Goal: Use online tool/utility: Utilize a website feature to perform a specific function

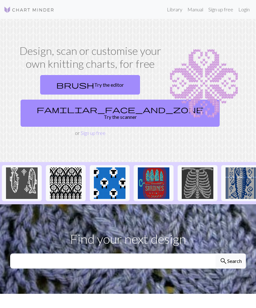
click at [80, 83] on link "brush Try the editor" at bounding box center [90, 85] width 100 height 20
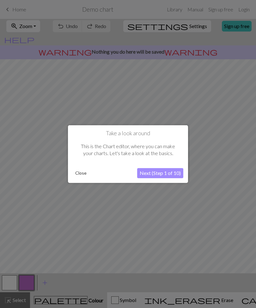
click at [154, 173] on button "Next (Step 1 of 10)" at bounding box center [160, 173] width 46 height 10
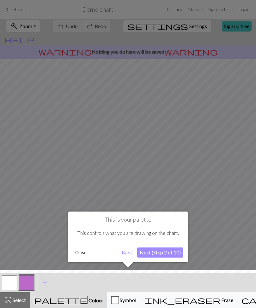
click at [155, 251] on button "Next (Step 2 of 10)" at bounding box center [160, 253] width 46 height 10
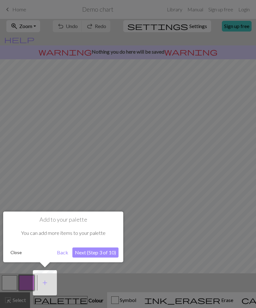
click at [87, 254] on button "Next (Step 3 of 10)" at bounding box center [95, 253] width 46 height 10
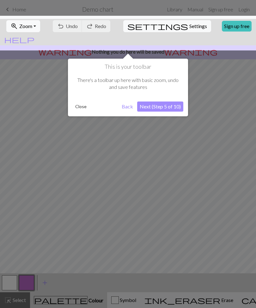
click at [153, 106] on button "Next (Step 5 of 10)" at bounding box center [160, 107] width 46 height 10
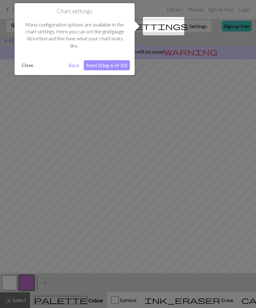
click at [105, 64] on button "Next (Step 6 of 10)" at bounding box center [107, 65] width 46 height 10
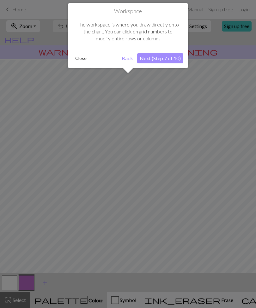
scroll to position [4, 0]
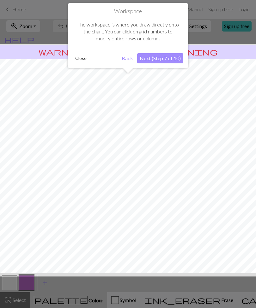
click at [155, 57] on button "Next (Step 7 of 10)" at bounding box center [160, 58] width 46 height 10
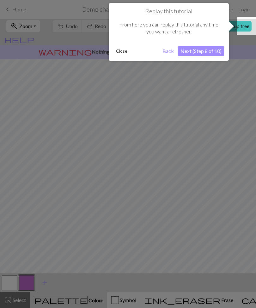
click at [194, 50] on button "Next (Step 8 of 10)" at bounding box center [201, 51] width 46 height 10
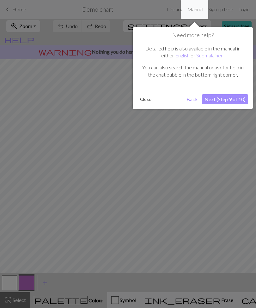
click at [221, 99] on button "Next (Step 9 of 10)" at bounding box center [225, 99] width 46 height 10
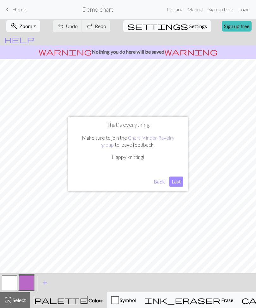
click at [172, 180] on button "Last" at bounding box center [176, 182] width 14 height 10
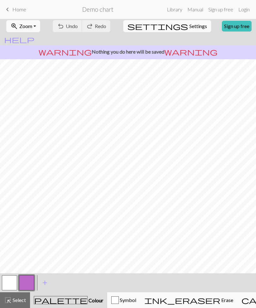
click at [111, 303] on div "button" at bounding box center [115, 301] width 8 height 8
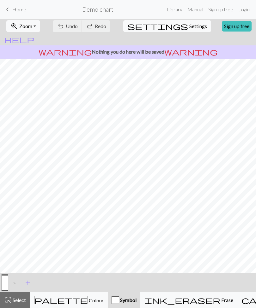
click at [29, 282] on span "add" at bounding box center [28, 283] width 8 height 9
click at [10, 281] on button "button" at bounding box center [9, 282] width 15 height 15
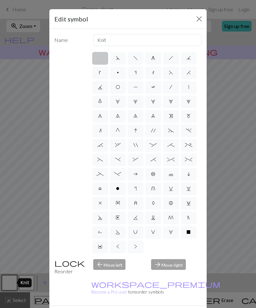
click at [117, 59] on span "d" at bounding box center [117, 58] width 4 height 5
click at [117, 58] on input "d" at bounding box center [117, 56] width 4 height 4
radio input "true"
type input "sk2p"
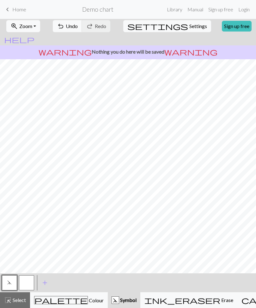
click at [174, 10] on link "Library" at bounding box center [174, 9] width 21 height 13
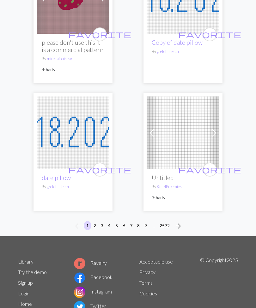
scroll to position [2989, 0]
click at [96, 221] on button "2" at bounding box center [95, 225] width 8 height 9
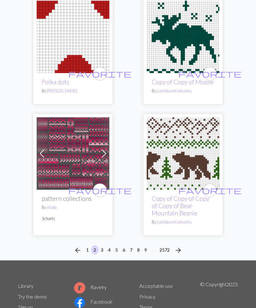
scroll to position [3006, 0]
click at [102, 248] on button "3" at bounding box center [102, 249] width 8 height 9
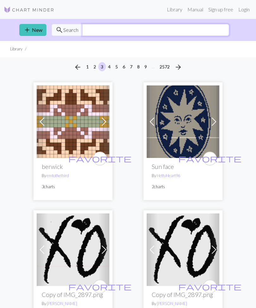
click at [90, 30] on input "text" at bounding box center [155, 30] width 147 height 12
type input "Sweater"
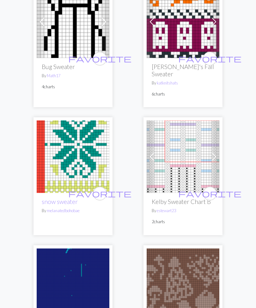
scroll to position [620, 0]
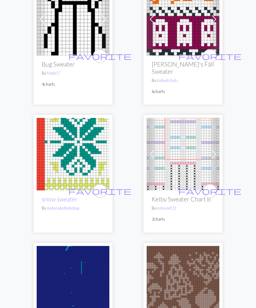
click at [174, 134] on img at bounding box center [182, 154] width 73 height 73
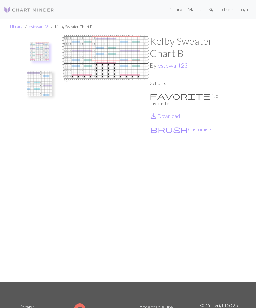
click at [102, 62] on img at bounding box center [106, 158] width 88 height 247
click at [102, 55] on img at bounding box center [106, 158] width 88 height 247
click at [105, 59] on img at bounding box center [106, 158] width 88 height 247
click at [163, 125] on button "brush Customise" at bounding box center [181, 129] width 62 height 8
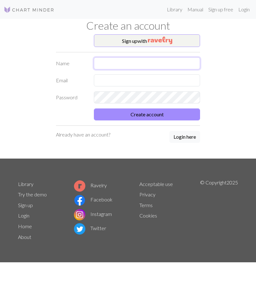
click at [105, 61] on input "text" at bounding box center [147, 63] width 106 height 12
type input "[PERSON_NAME]"
type input "[EMAIL_ADDRESS][DOMAIN_NAME]"
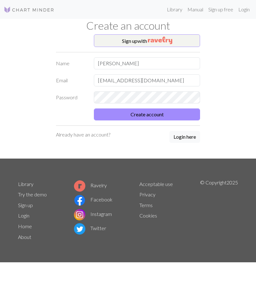
click at [113, 112] on button "Create account" at bounding box center [147, 115] width 106 height 12
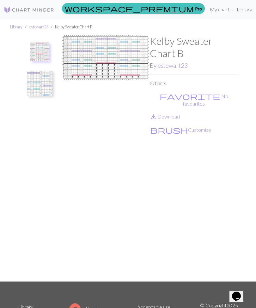
click at [83, 56] on img at bounding box center [106, 158] width 88 height 247
click at [166, 126] on button "brush Customise" at bounding box center [181, 130] width 62 height 8
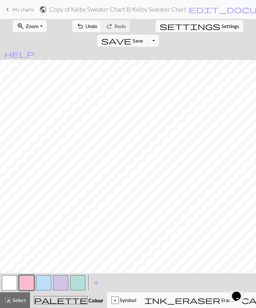
click at [85, 26] on span "Undo" at bounding box center [91, 26] width 12 height 6
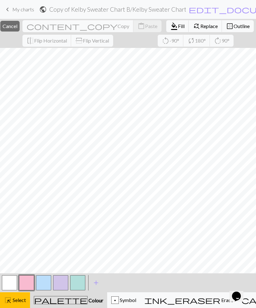
click at [17, 24] on span "Cancel" at bounding box center [10, 26] width 15 height 6
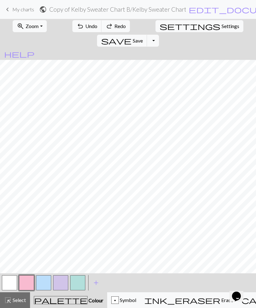
click at [19, 26] on span "zoom_in" at bounding box center [21, 26] width 8 height 9
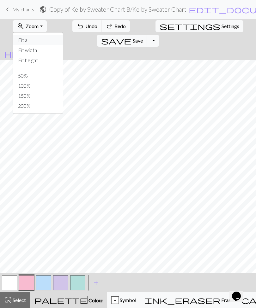
click at [21, 39] on button "Fit all" at bounding box center [38, 40] width 50 height 10
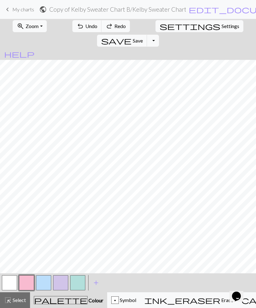
click at [119, 302] on span "Symbol" at bounding box center [127, 300] width 17 height 6
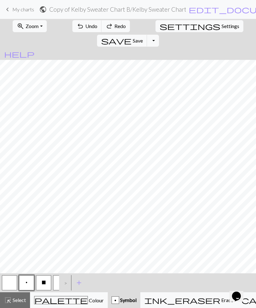
click at [44, 283] on span "X" at bounding box center [44, 282] width 4 height 5
click at [41, 281] on button "X" at bounding box center [43, 282] width 15 height 15
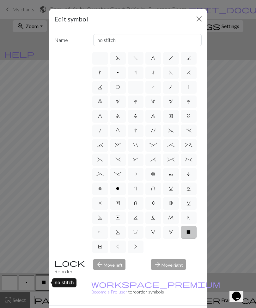
click at [44, 283] on div "Edit symbol Name no stitch d f g h j k p s t F H J O P T / | 0 1 2 3 4 5 6 7 8 …" at bounding box center [128, 154] width 256 height 308
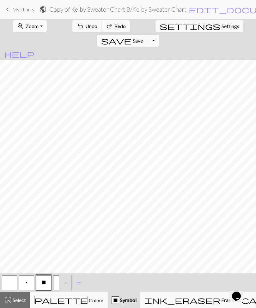
click at [88, 303] on span "Colour" at bounding box center [96, 301] width 16 height 6
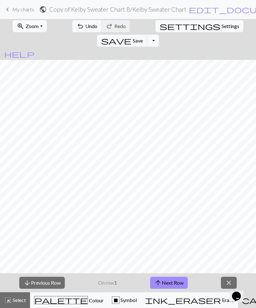
click at [165, 283] on button "arrow_upward Next Row" at bounding box center [169, 283] width 38 height 12
click at [38, 282] on button "arrow_downward Previous Row" at bounding box center [41, 283] width 45 height 12
click at [228, 277] on button "close" at bounding box center [229, 283] width 16 height 12
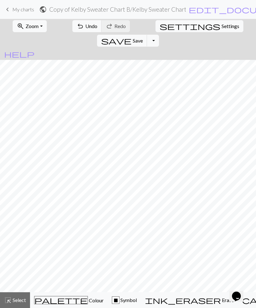
click at [13, 299] on span "Select" at bounding box center [19, 300] width 14 height 6
click at [13, 302] on span "Select" at bounding box center [19, 300] width 14 height 6
click at [221, 26] on span "Settings" at bounding box center [230, 26] width 18 height 8
select select "aran"
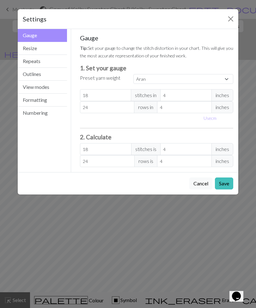
click at [33, 87] on button "View modes" at bounding box center [42, 87] width 49 height 13
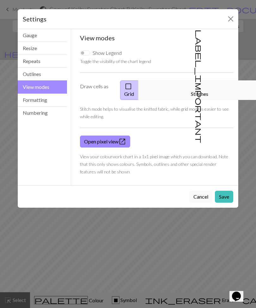
click at [205, 85] on button "label_important Stitches" at bounding box center [199, 90] width 123 height 20
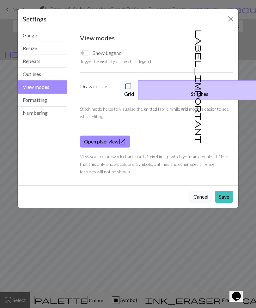
click at [224, 191] on button "Save" at bounding box center [224, 197] width 18 height 12
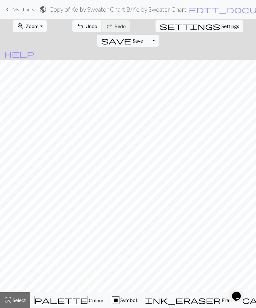
click at [221, 26] on span "Settings" at bounding box center [230, 26] width 18 height 8
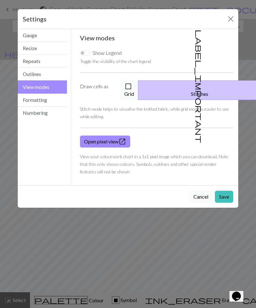
click at [132, 87] on span "check_box_outline_blank" at bounding box center [128, 86] width 8 height 9
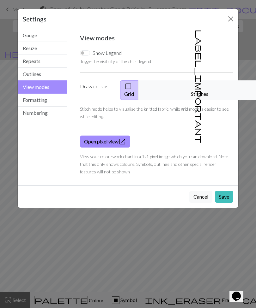
click at [31, 100] on button "Formatting" at bounding box center [42, 100] width 49 height 13
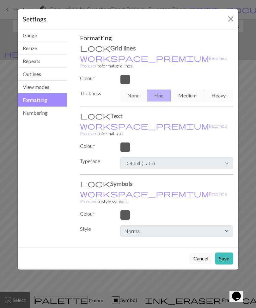
click at [29, 73] on button "Outlines" at bounding box center [42, 74] width 49 height 13
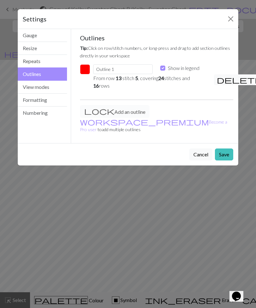
click at [29, 49] on button "Resize" at bounding box center [42, 48] width 49 height 13
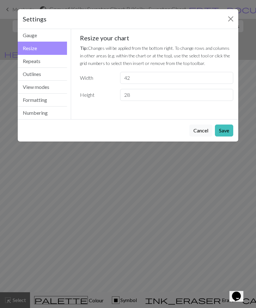
click at [28, 112] on button "Numbering" at bounding box center [42, 113] width 49 height 13
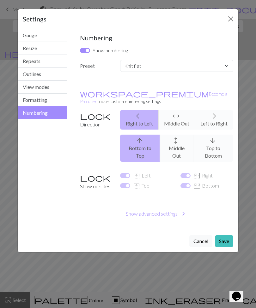
click at [30, 100] on button "Formatting" at bounding box center [42, 100] width 49 height 13
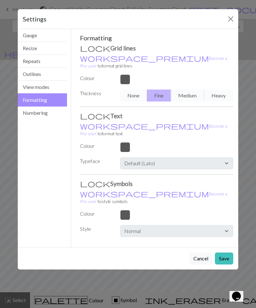
click at [31, 86] on button "View modes" at bounding box center [42, 87] width 49 height 13
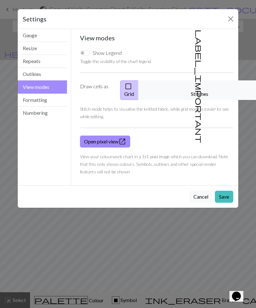
click at [84, 51] on input "Show Legend" at bounding box center [85, 52] width 10 height 5
checkbox input "true"
click at [225, 191] on button "Save" at bounding box center [224, 197] width 18 height 12
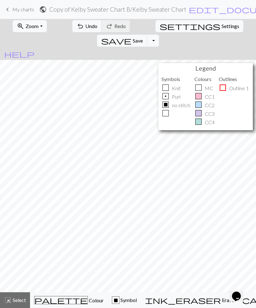
click at [119, 302] on span "Symbol" at bounding box center [127, 300] width 17 height 6
